Goal: Transaction & Acquisition: Purchase product/service

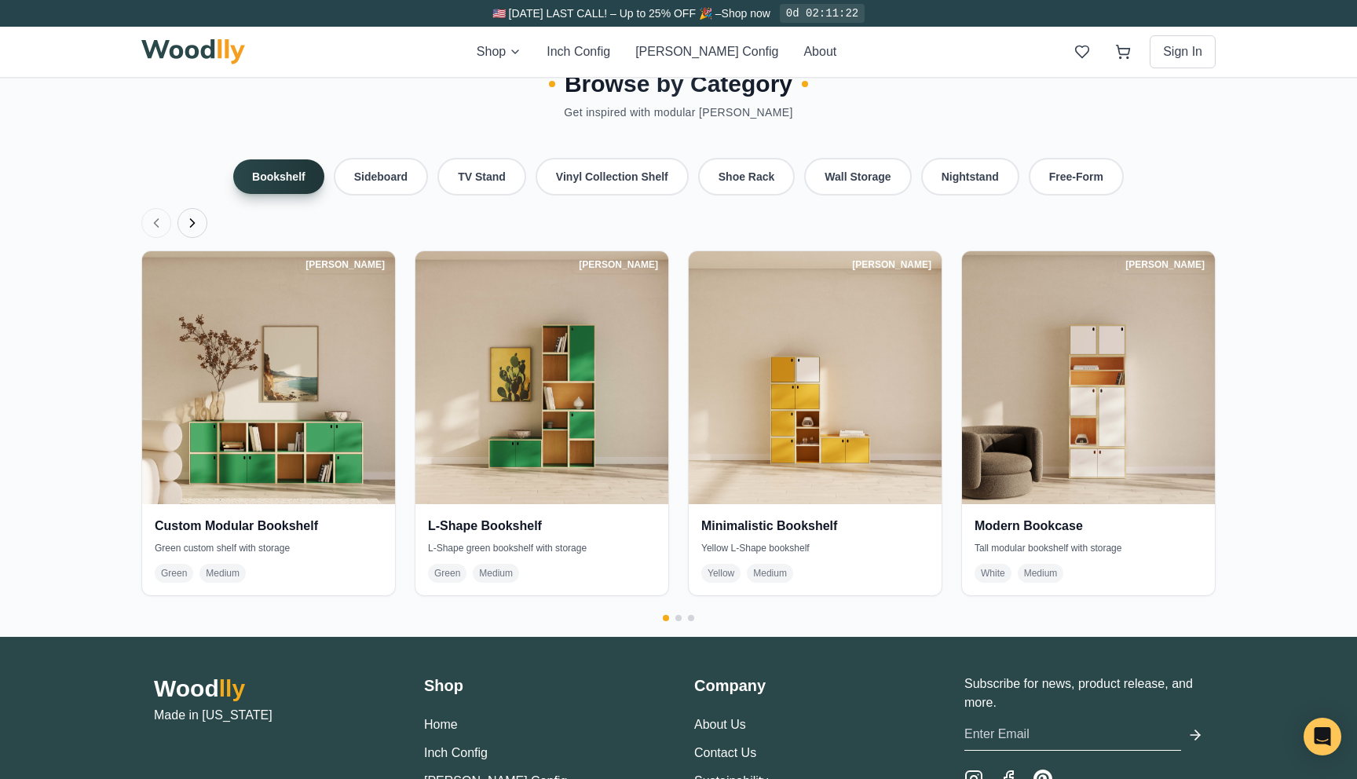
scroll to position [3407, 0]
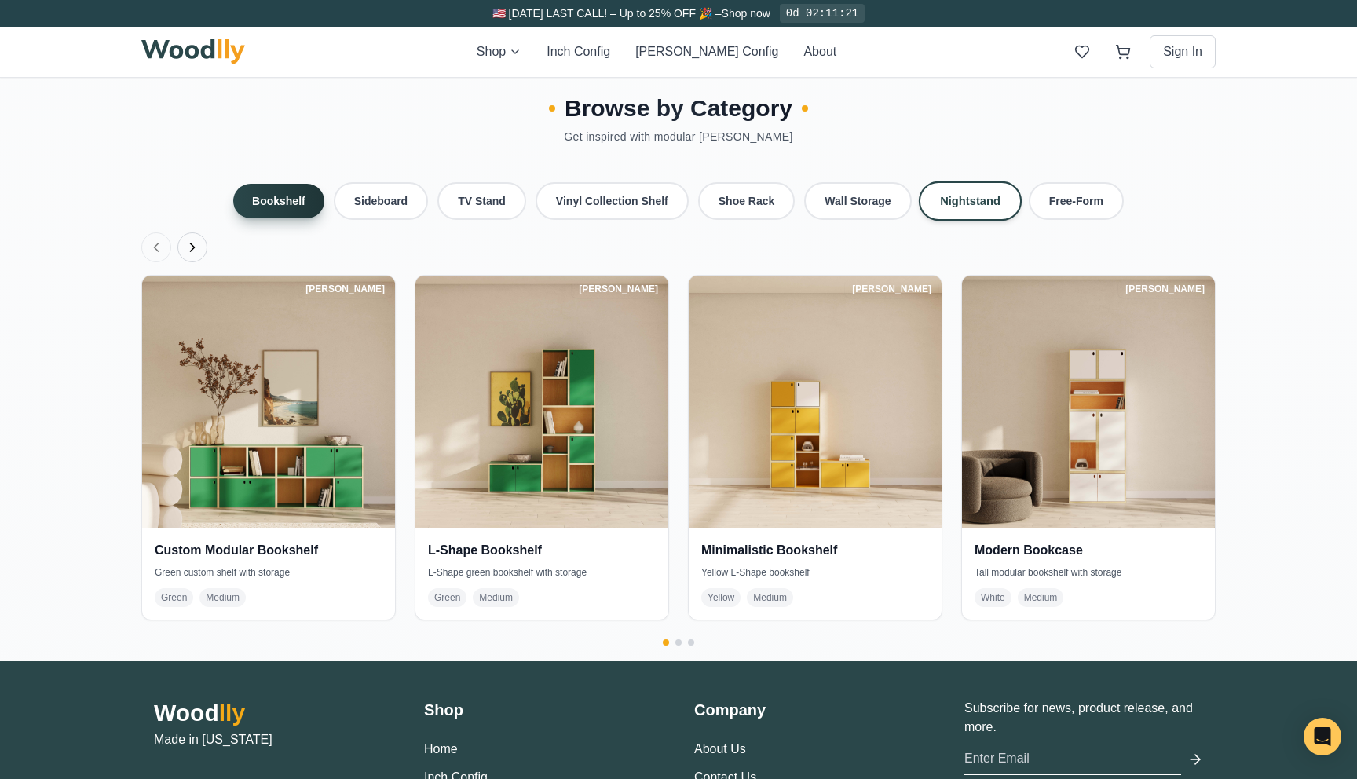
click at [936, 181] on button "Nightstand" at bounding box center [969, 200] width 103 height 39
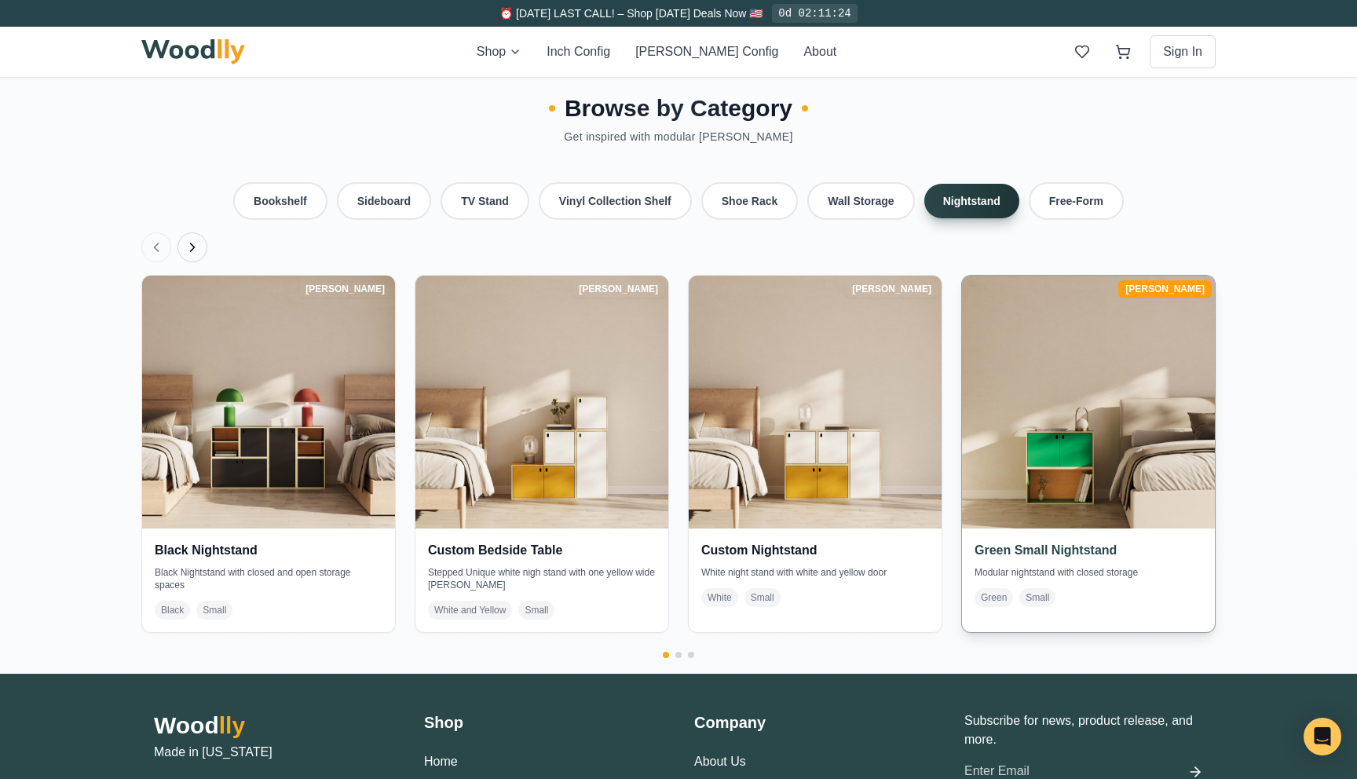
click at [1054, 416] on img at bounding box center [1087, 401] width 265 height 265
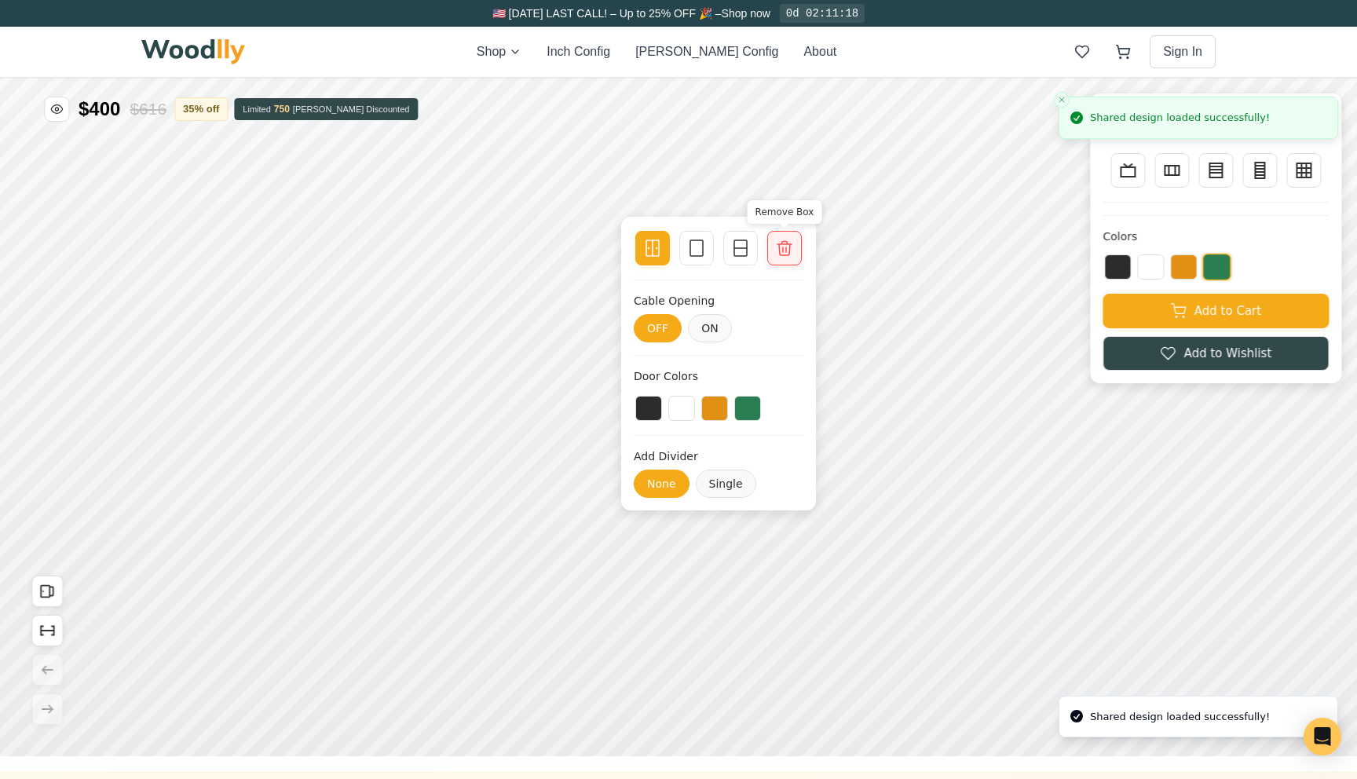
click at [783, 255] on icon at bounding box center [784, 248] width 14 height 14
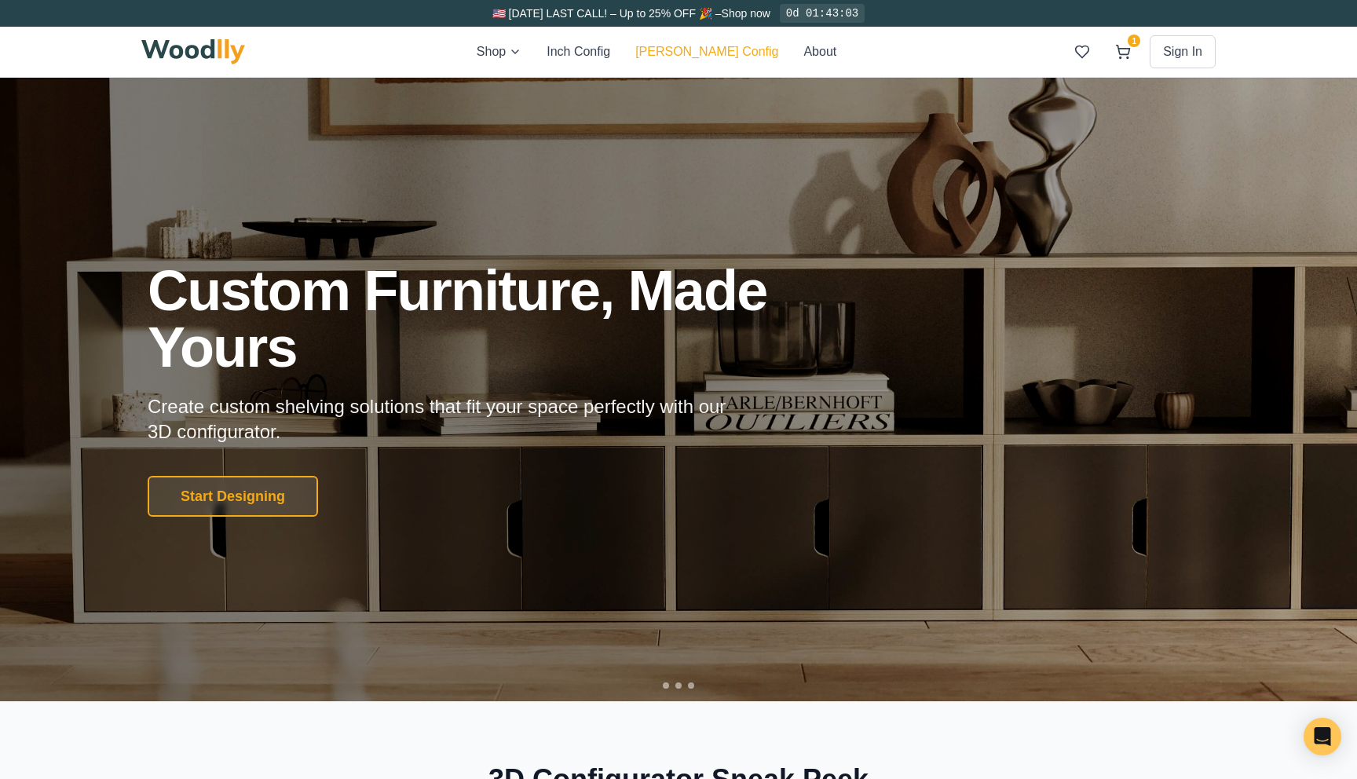
click at [710, 42] on button "[PERSON_NAME] Config" at bounding box center [706, 51] width 143 height 19
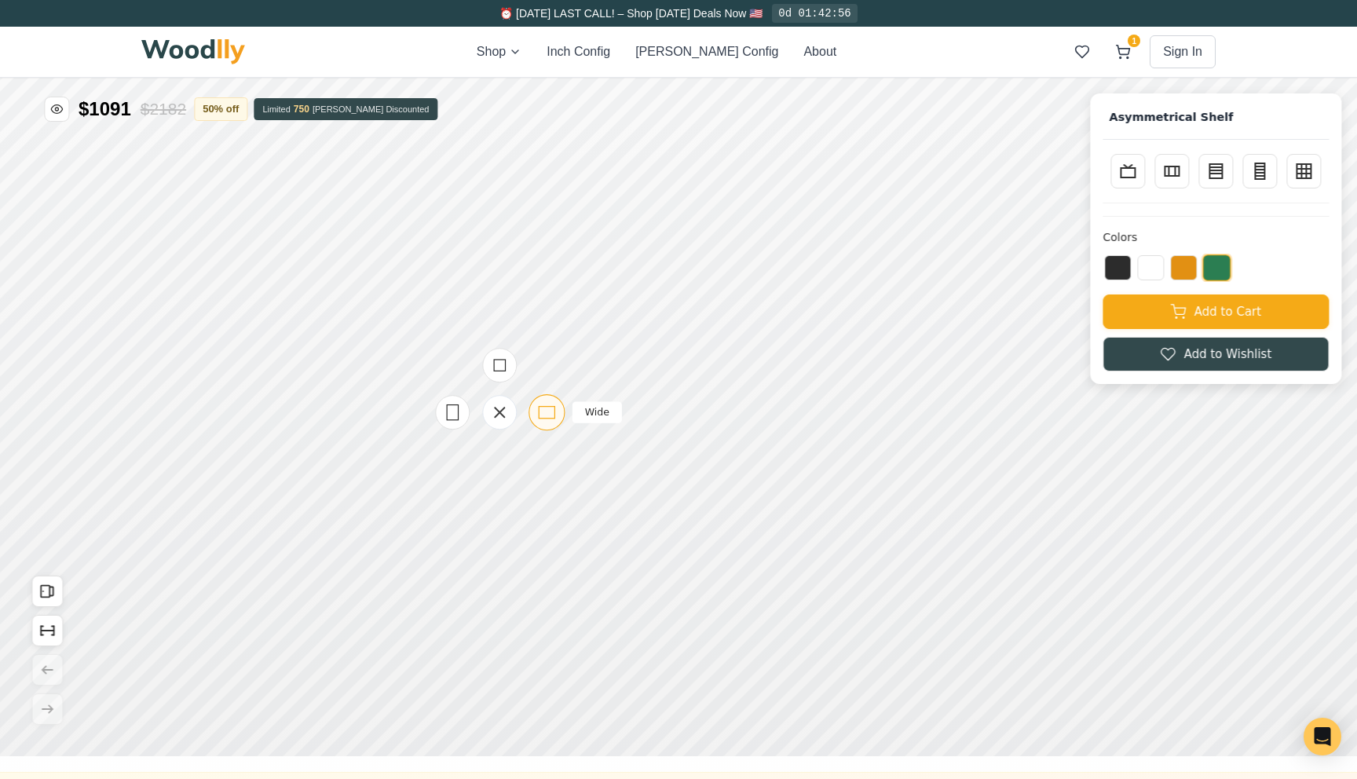
click at [551, 415] on icon at bounding box center [547, 413] width 20 height 20
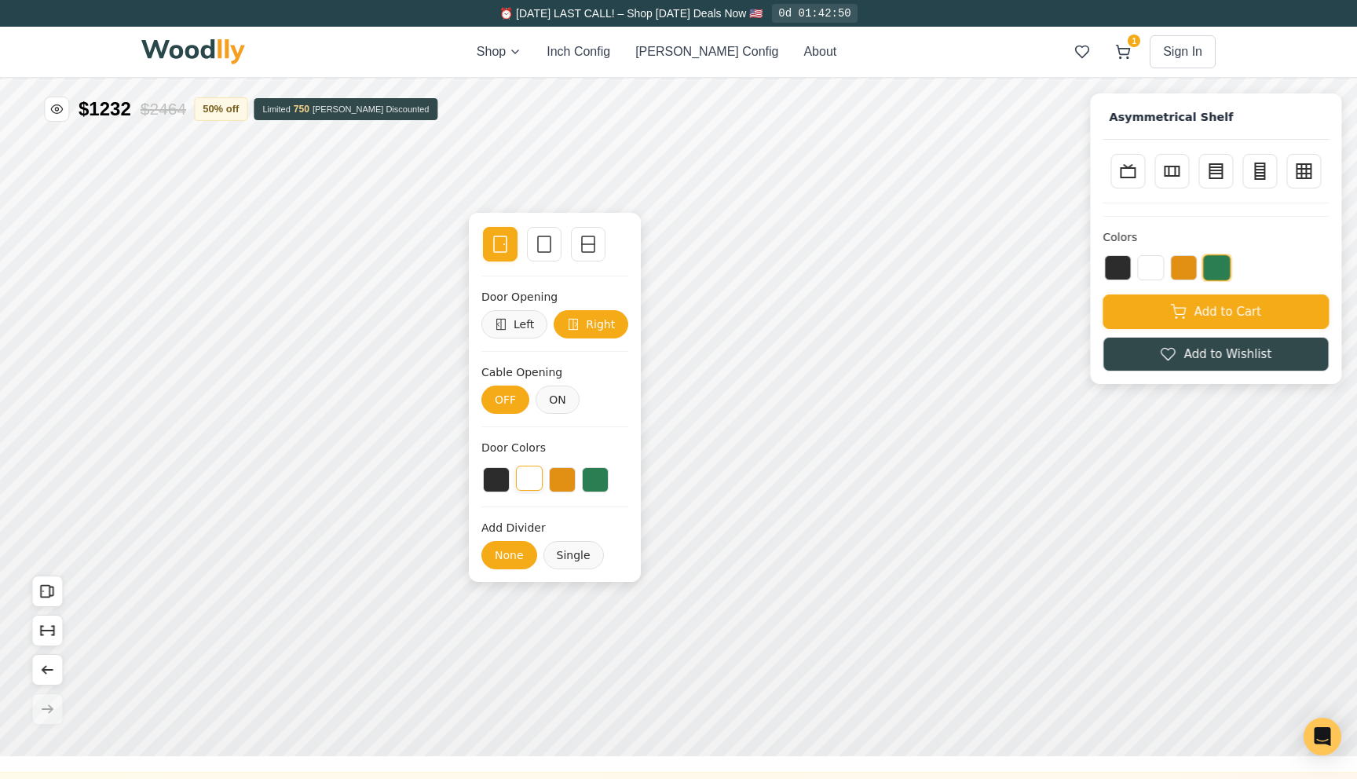
click at [540, 479] on button at bounding box center [529, 478] width 27 height 25
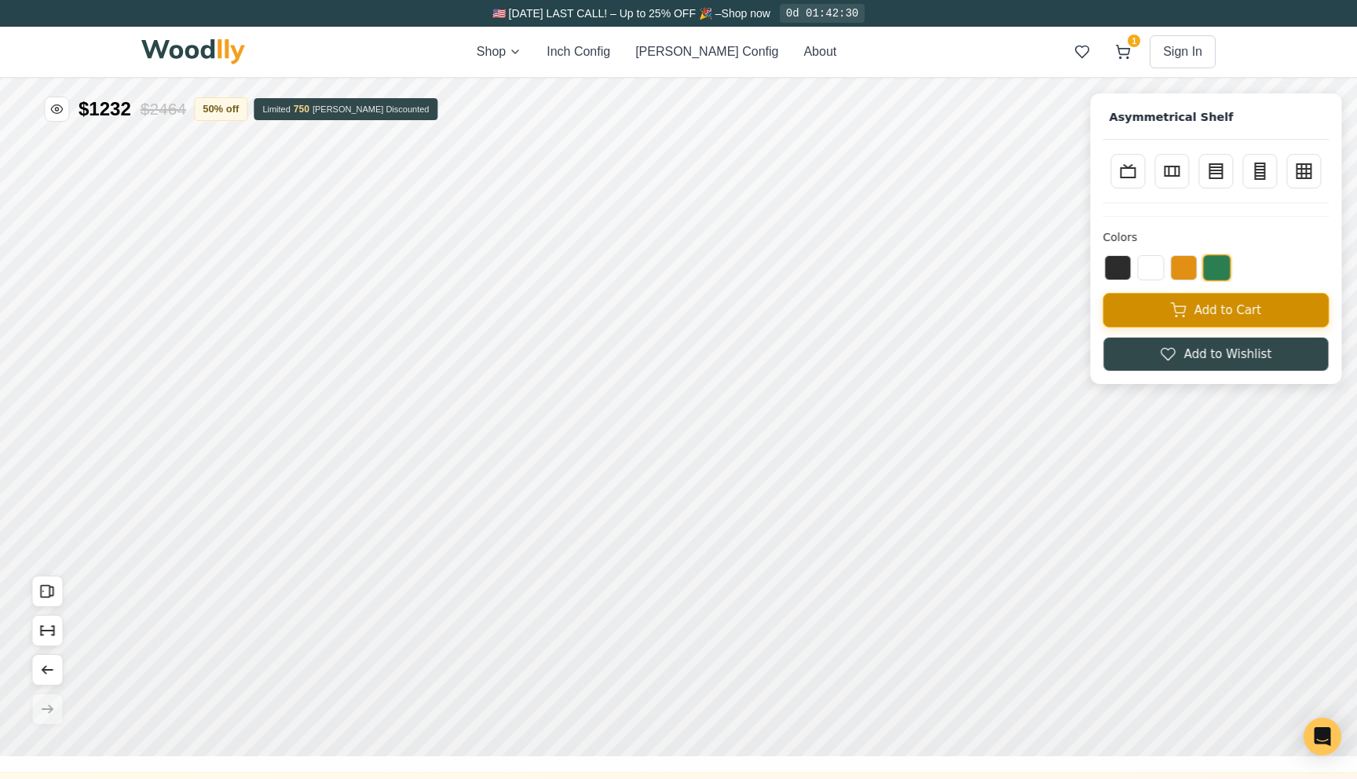
click at [1158, 323] on button "Add to Cart" at bounding box center [1215, 310] width 226 height 35
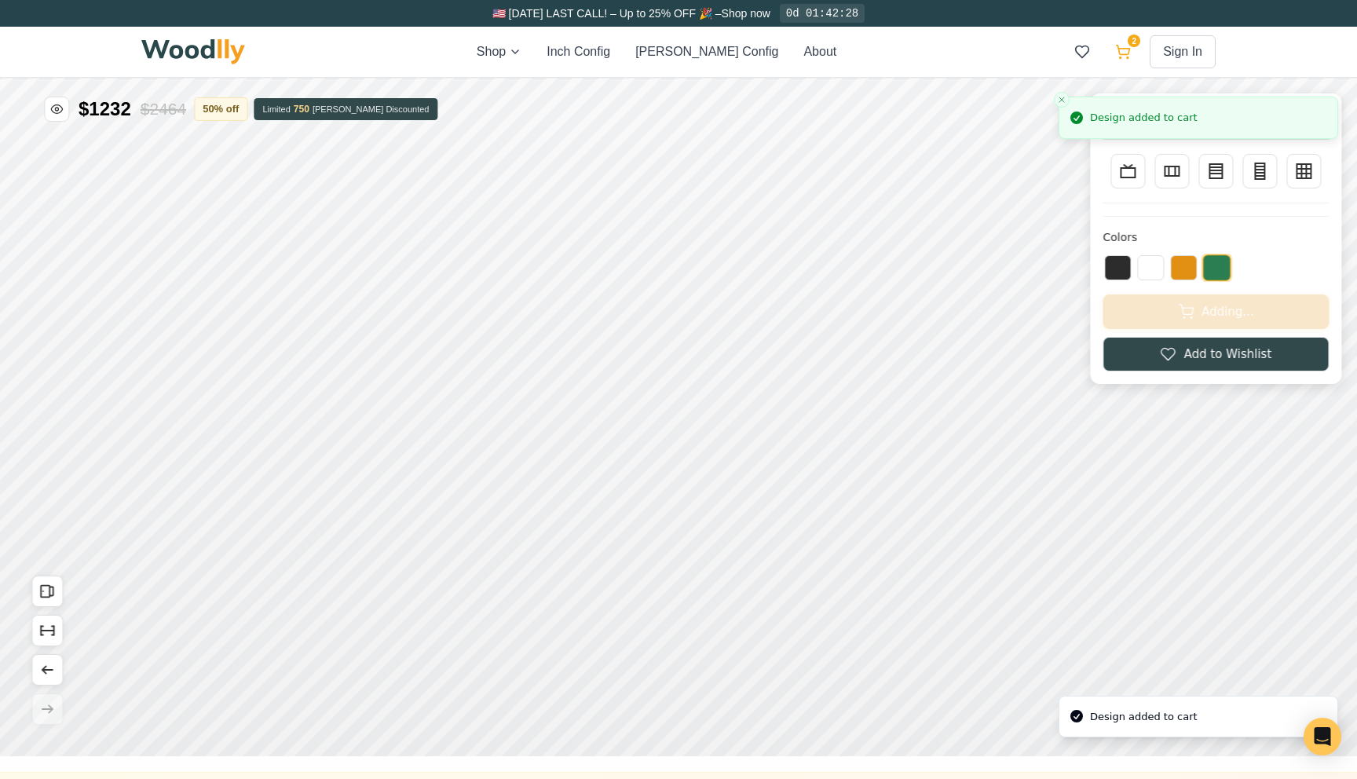
click at [1127, 64] on button "2" at bounding box center [1123, 52] width 28 height 28
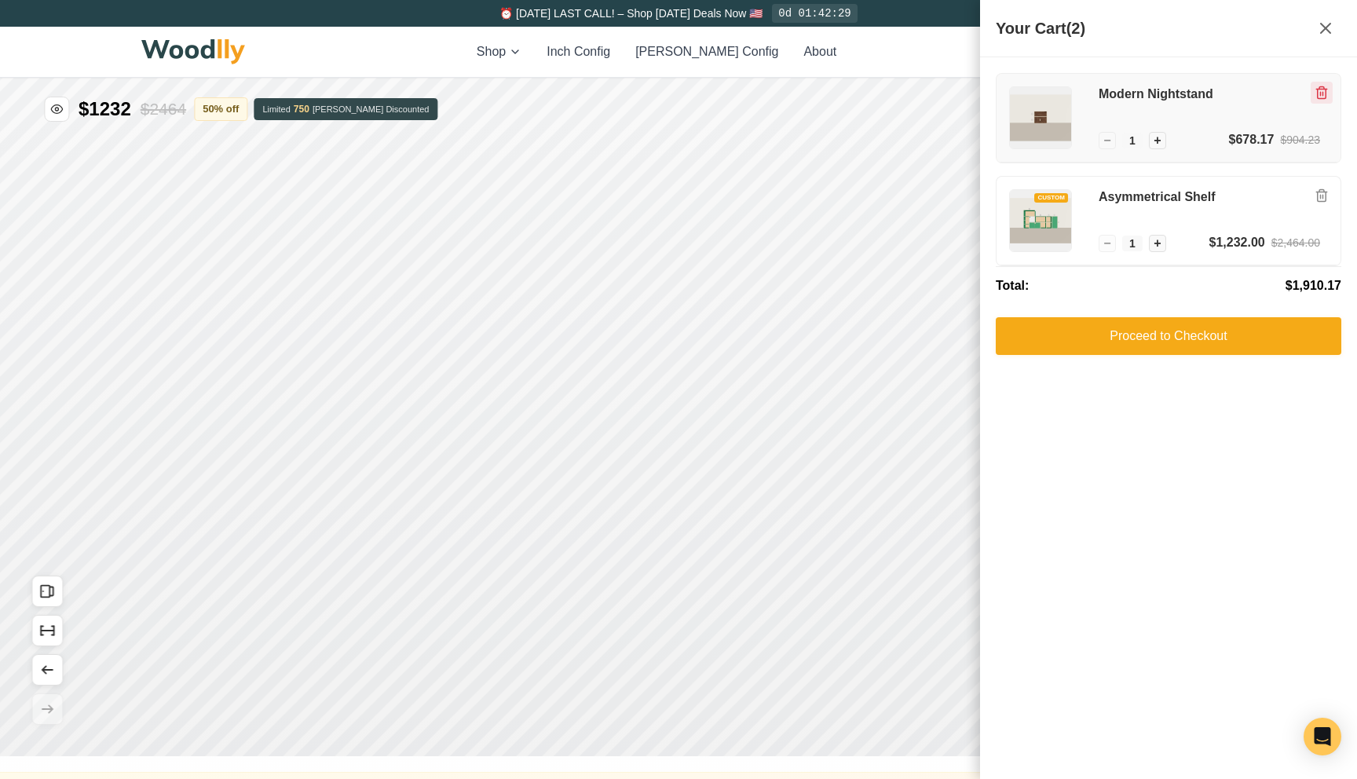
click at [1322, 98] on icon "Remove item" at bounding box center [1321, 93] width 9 height 12
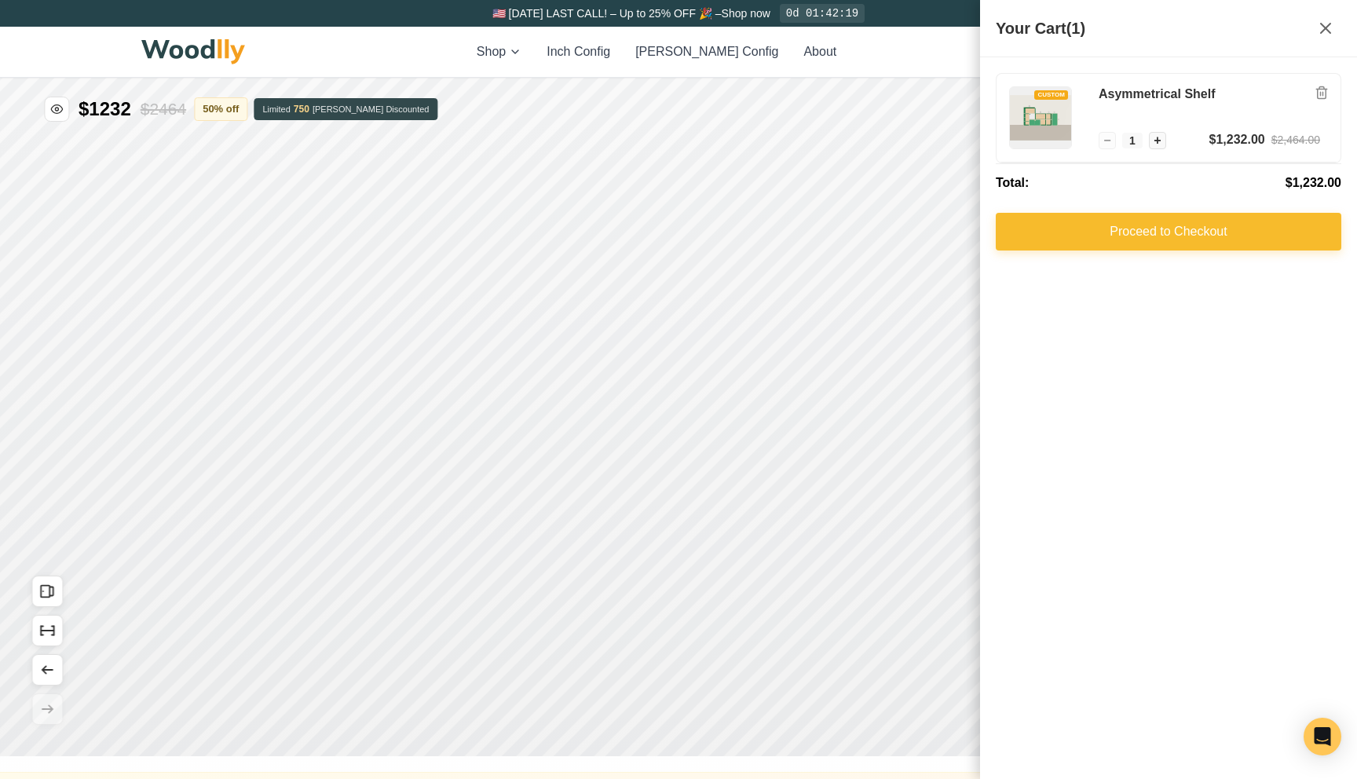
click at [1109, 241] on button "Proceed to Checkout" at bounding box center [1168, 232] width 345 height 38
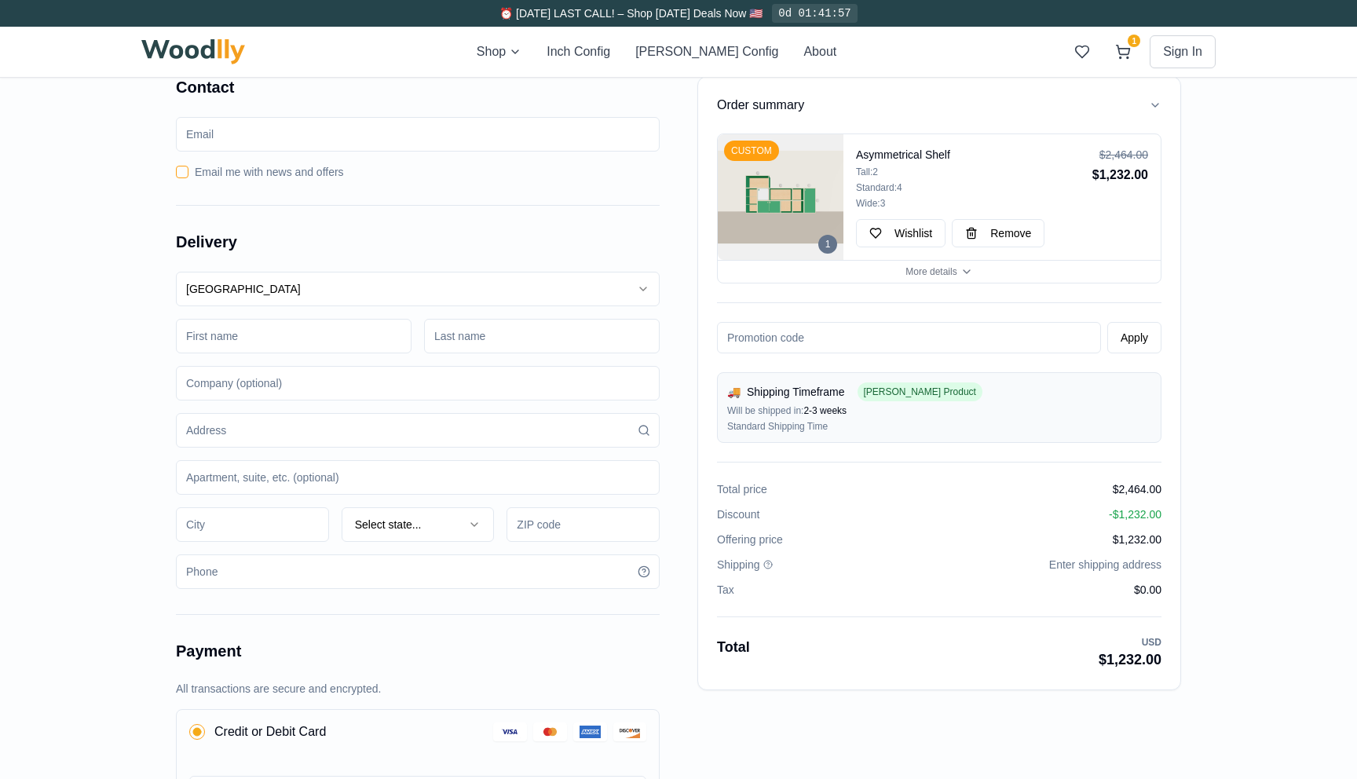
click at [203, 57] on img at bounding box center [193, 51] width 104 height 25
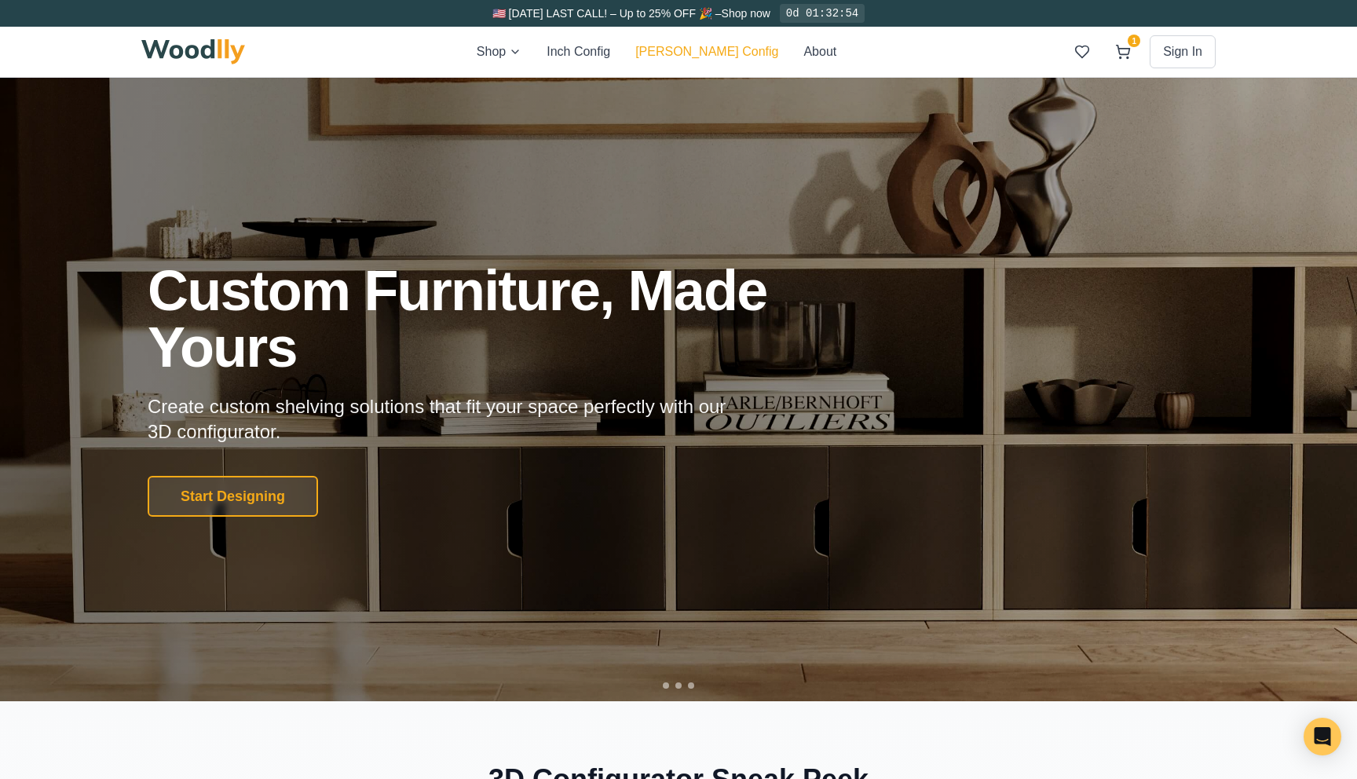
click at [681, 58] on button "[PERSON_NAME] Config" at bounding box center [706, 51] width 143 height 19
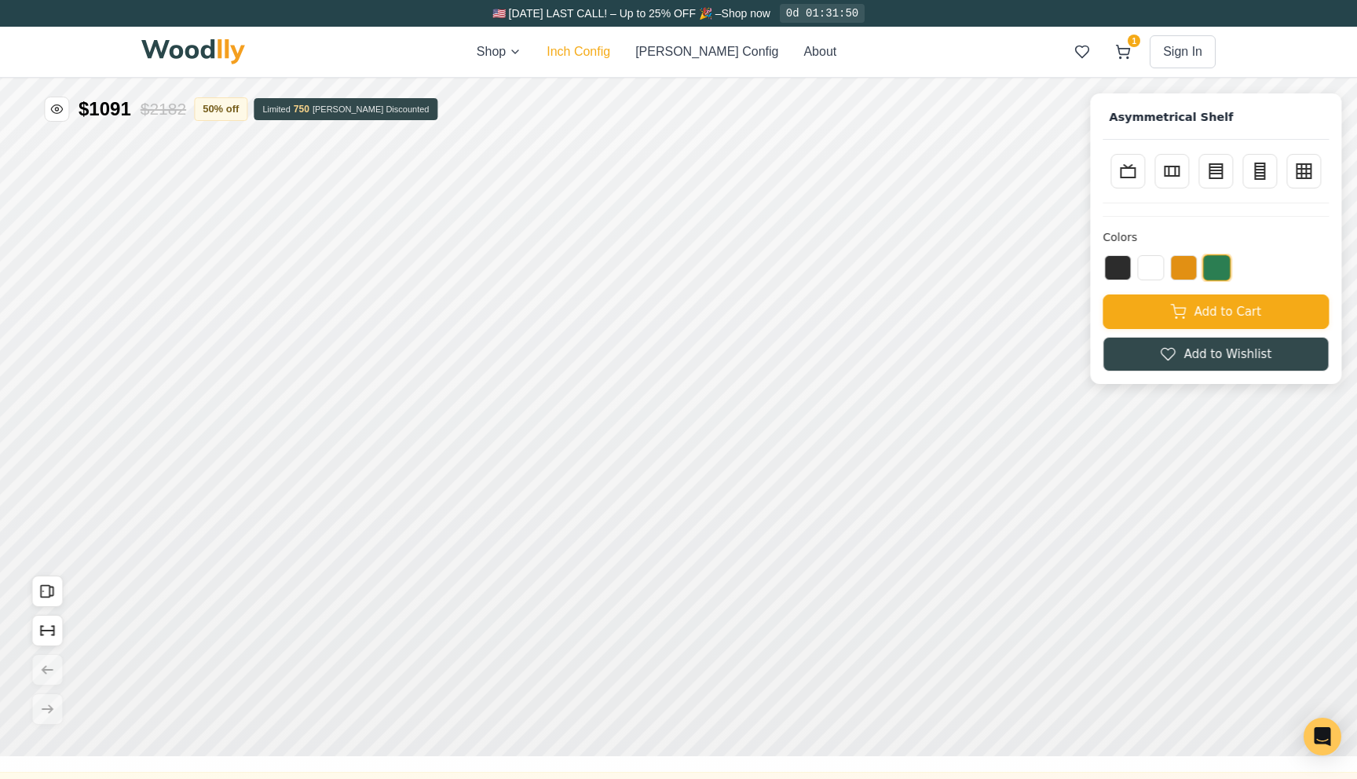
click at [610, 55] on button "Inch Config" at bounding box center [578, 51] width 64 height 19
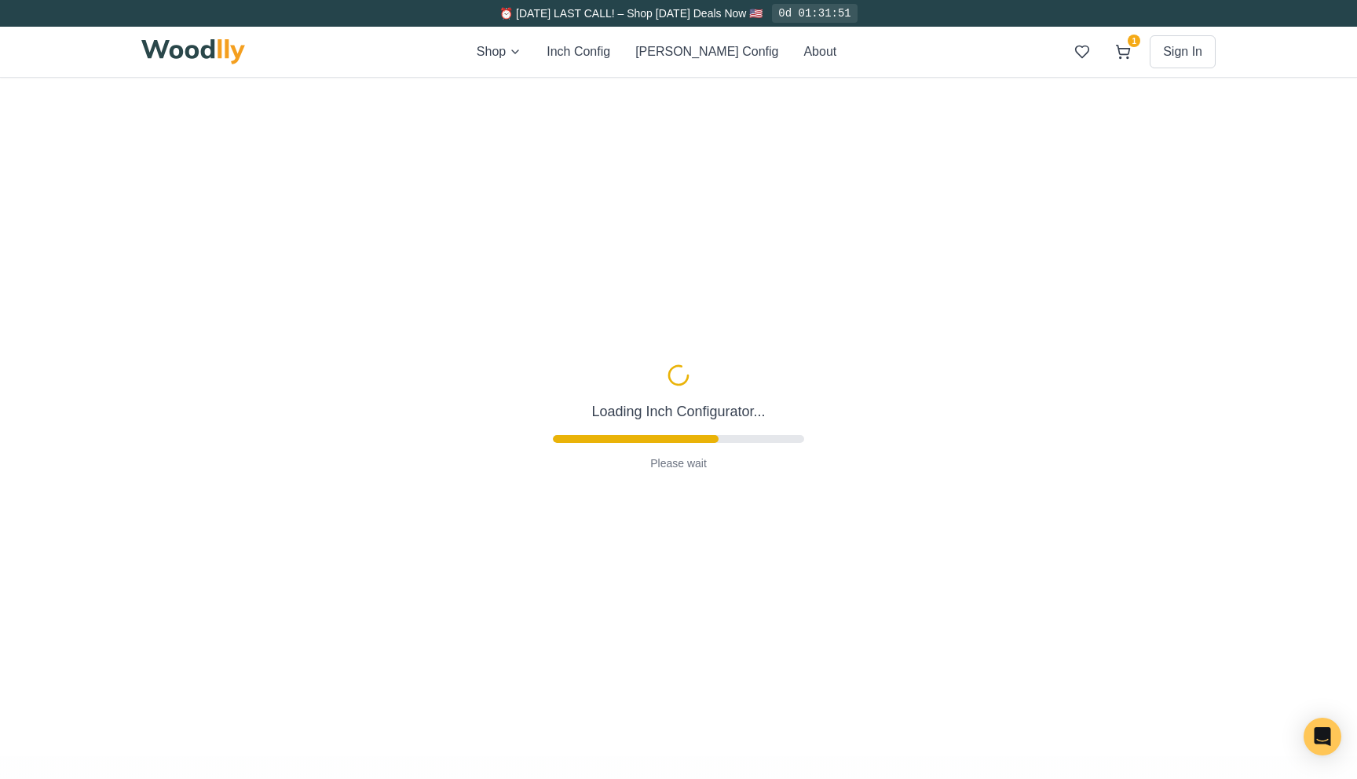
type input "63"
type input "2"
